Goal: Navigation & Orientation: Go to known website

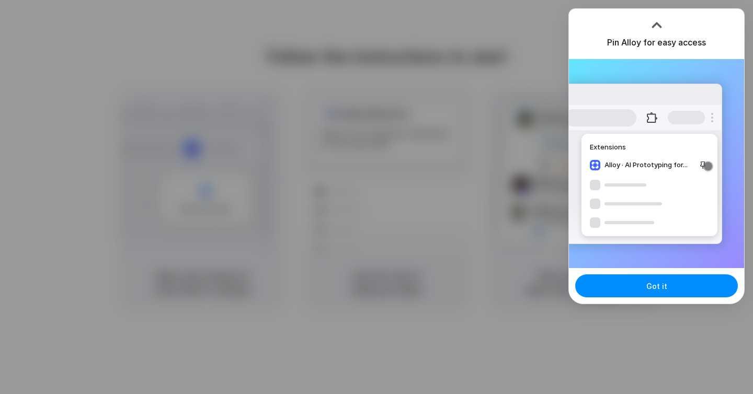
click at [719, 61] on div "Extensions Alloy · AI Prototyping for..." at bounding box center [656, 163] width 175 height 209
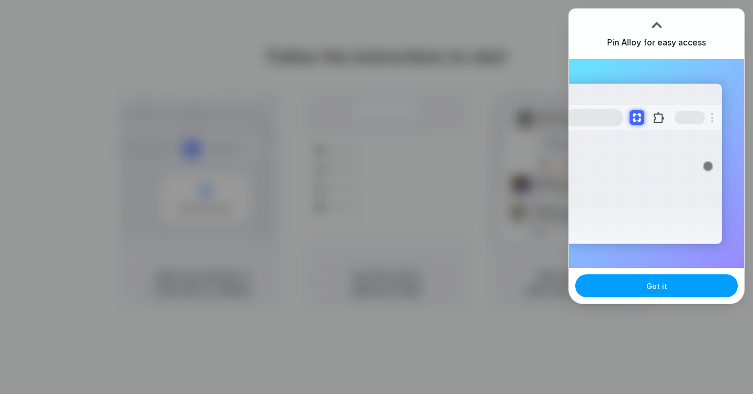
click at [648, 282] on span "Got it" at bounding box center [657, 286] width 21 height 11
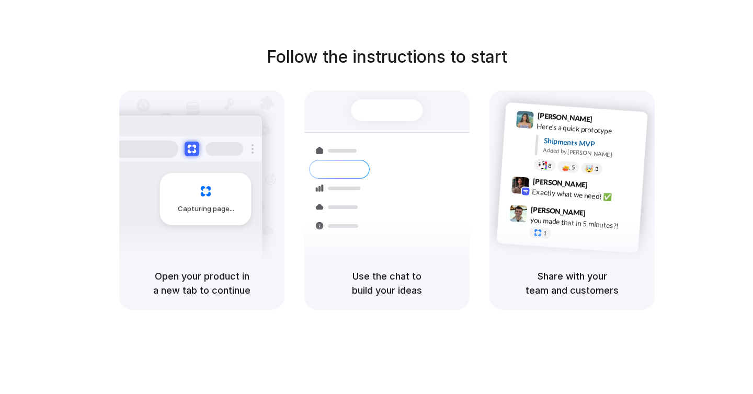
click at [192, 163] on div "Capturing page" at bounding box center [184, 195] width 158 height 161
